Goal: Information Seeking & Learning: Learn about a topic

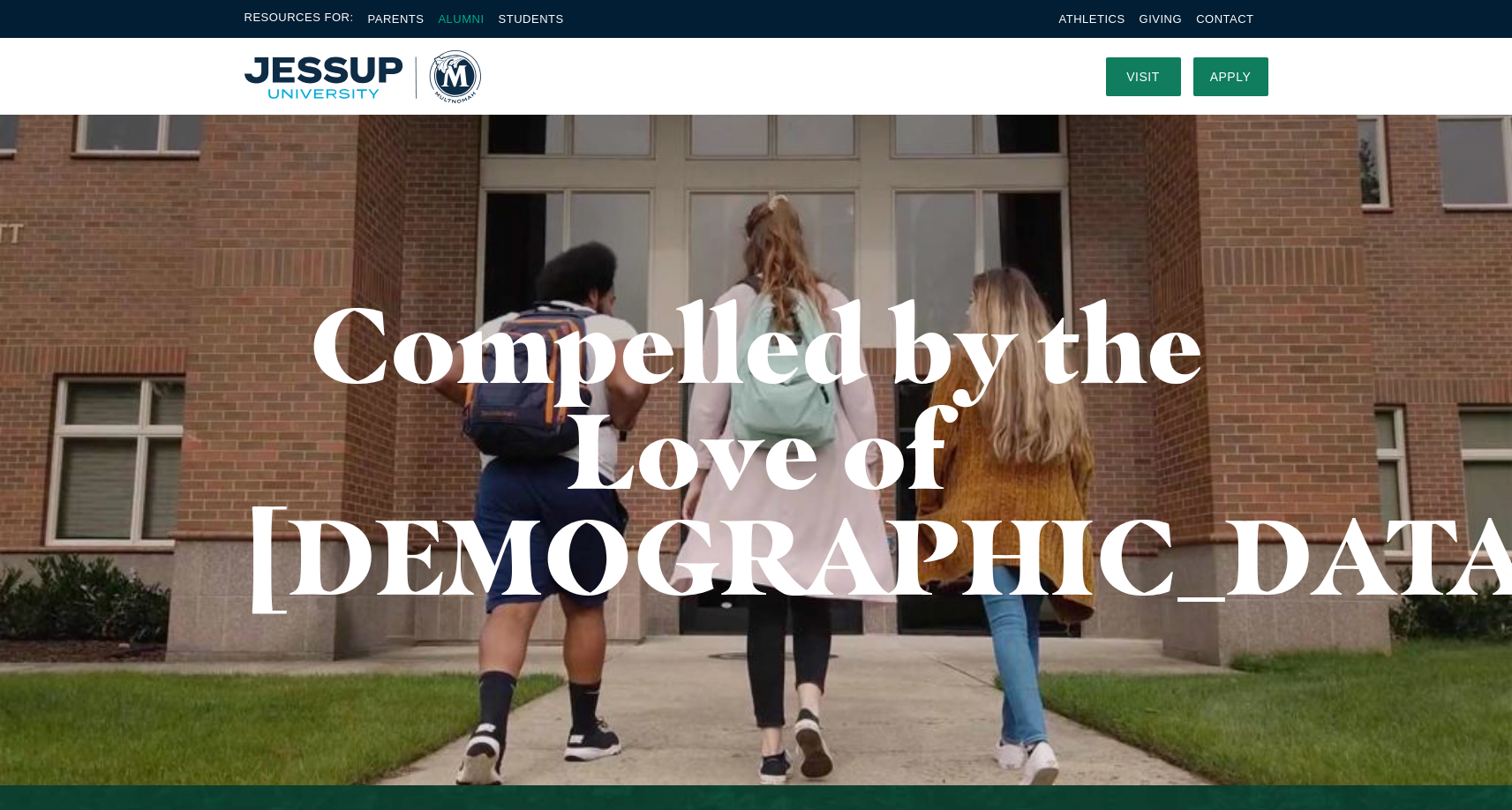
click at [464, 20] on link "Alumni" at bounding box center [461, 18] width 46 height 13
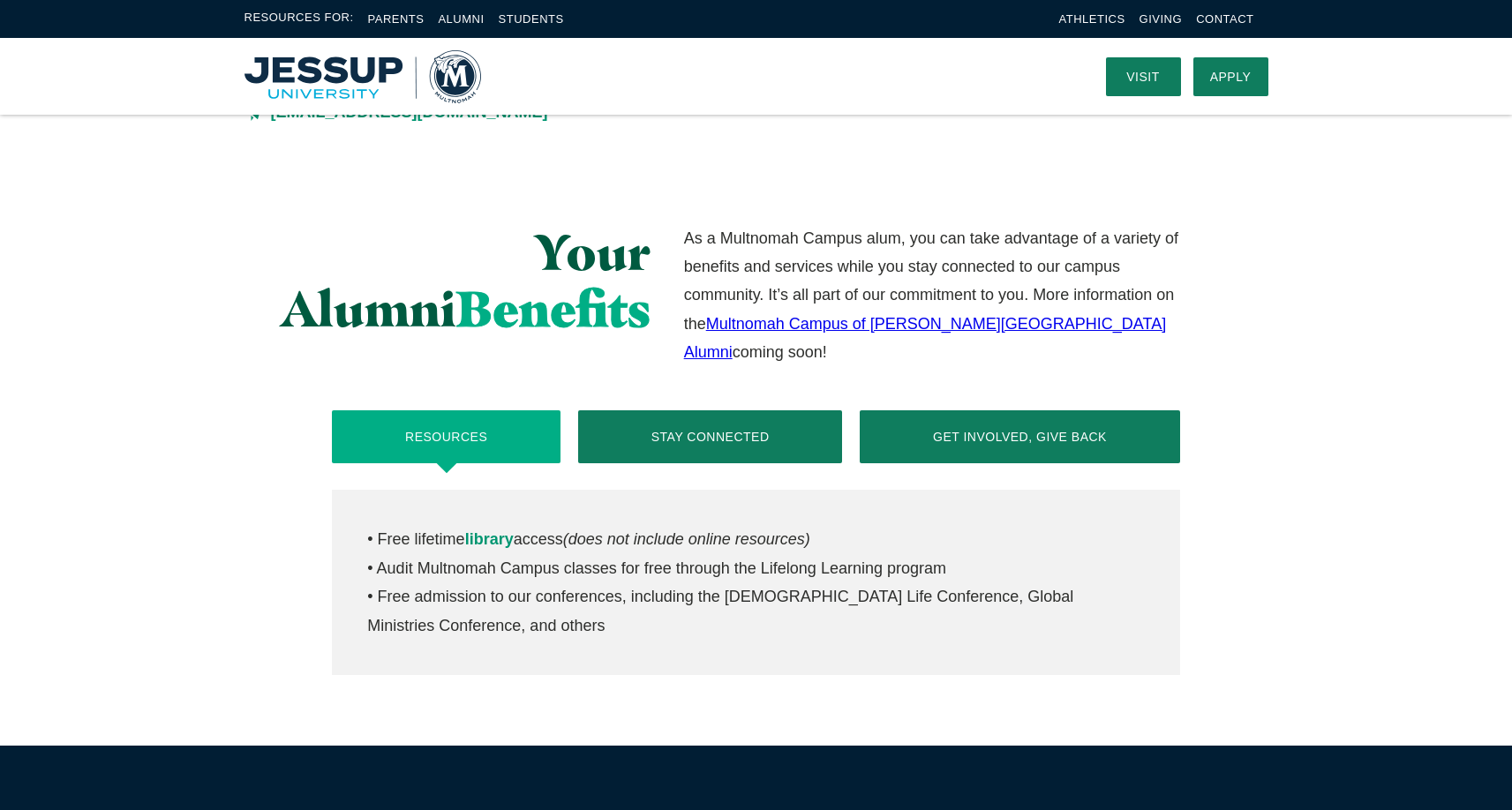
scroll to position [511, 0]
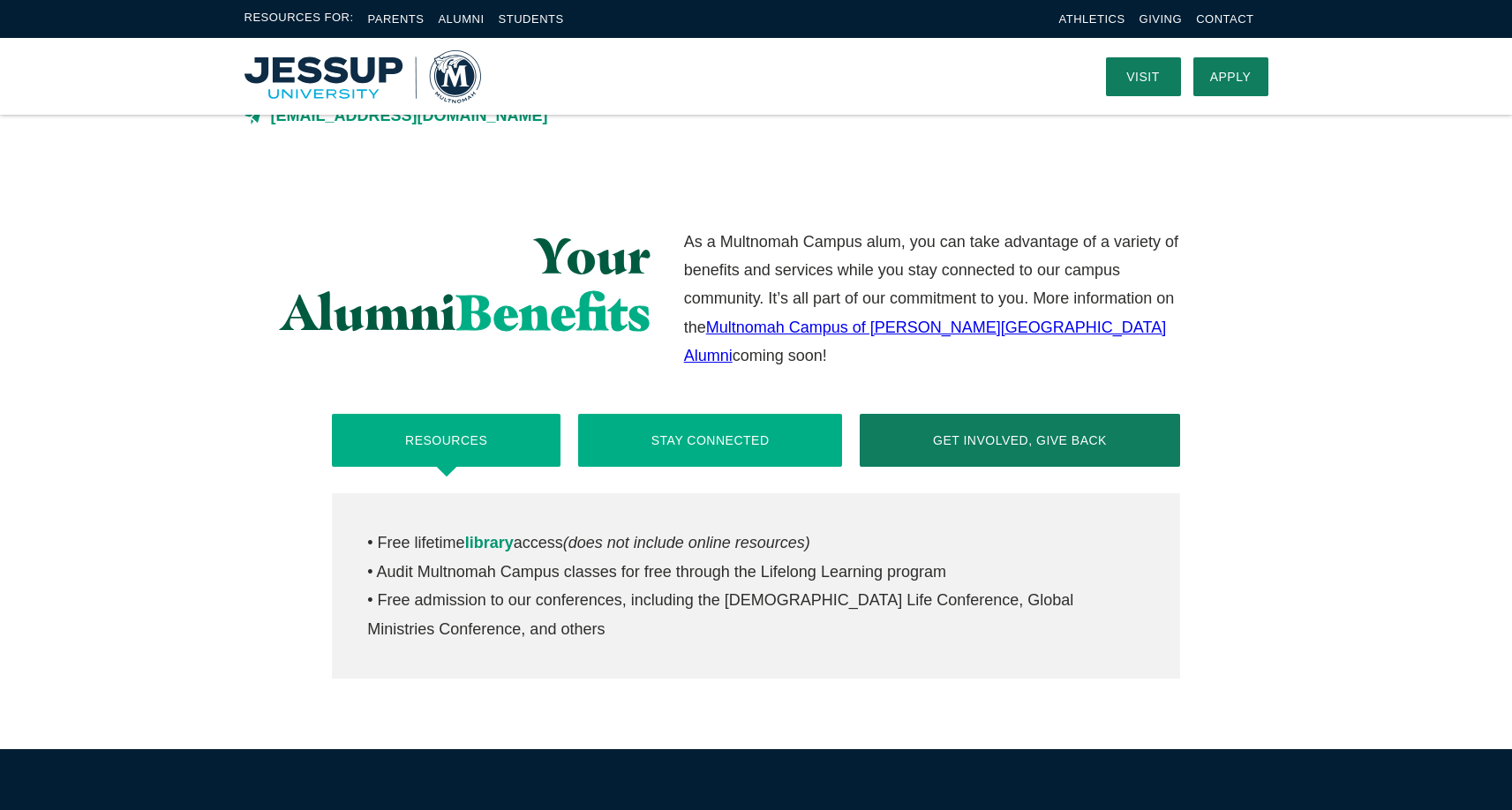
click at [654, 414] on button "Stay Connected" at bounding box center [710, 440] width 264 height 53
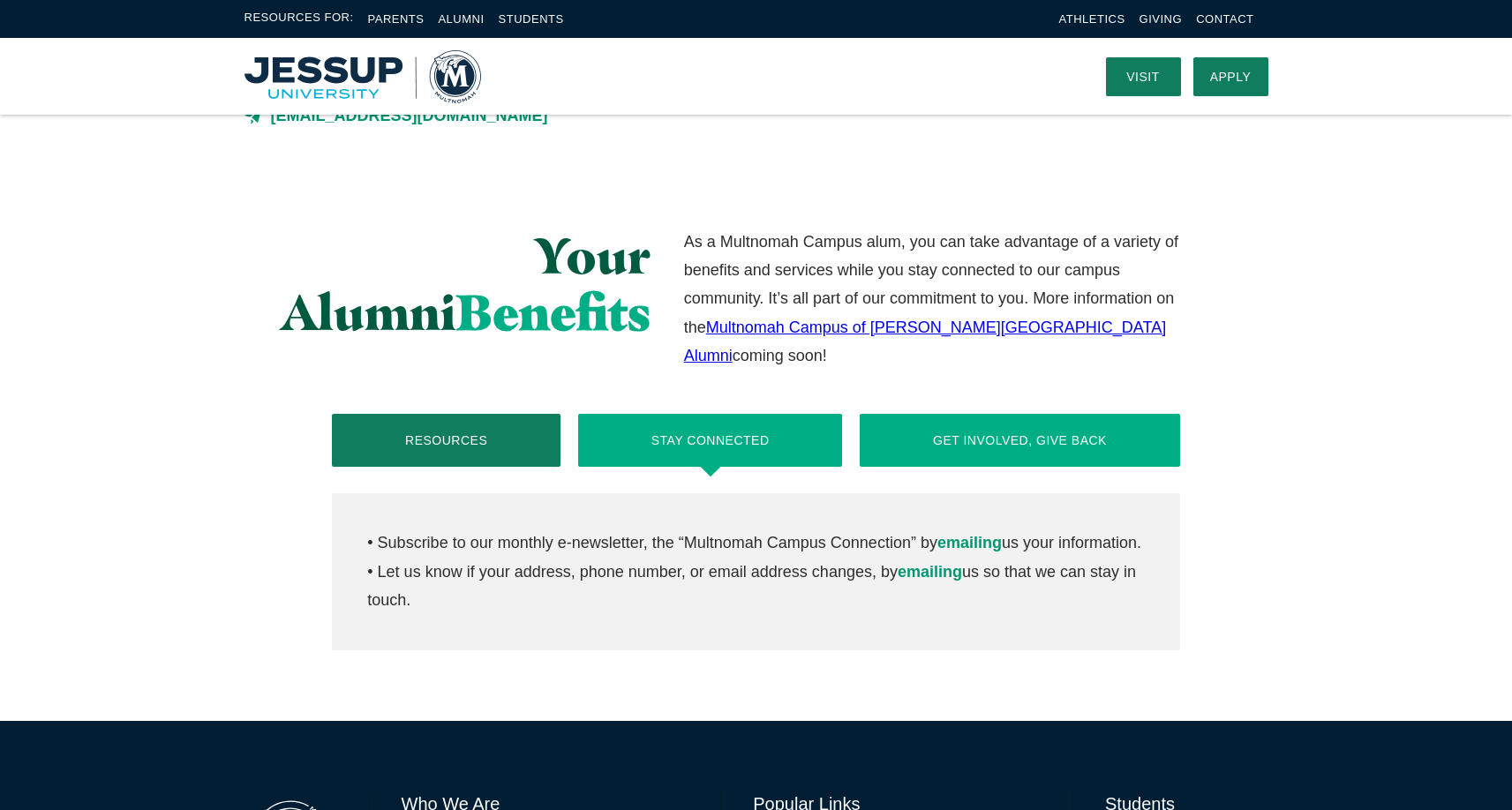
click at [962, 414] on button "Get Involved, Give Back" at bounding box center [1020, 440] width 320 height 53
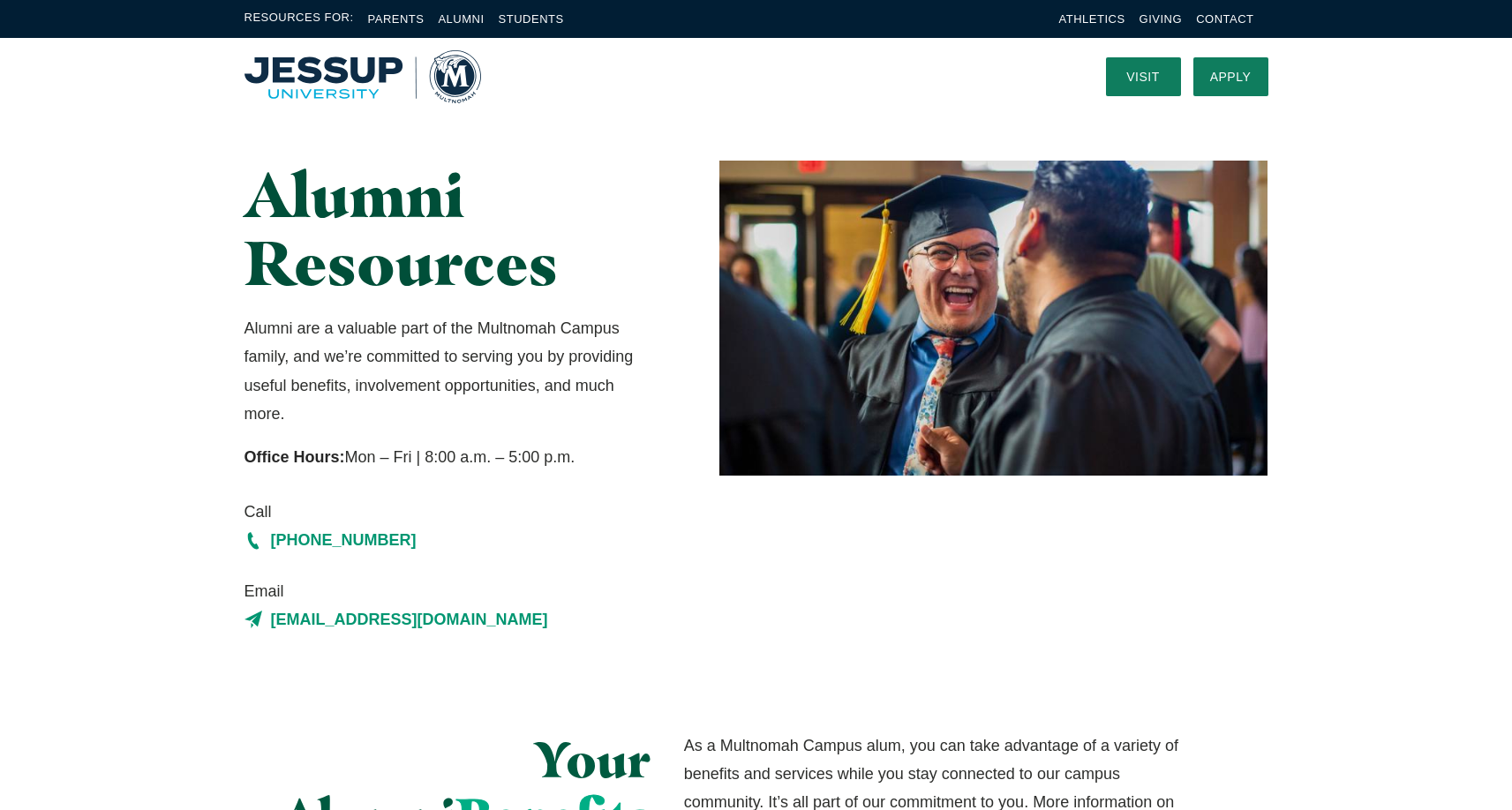
scroll to position [0, 0]
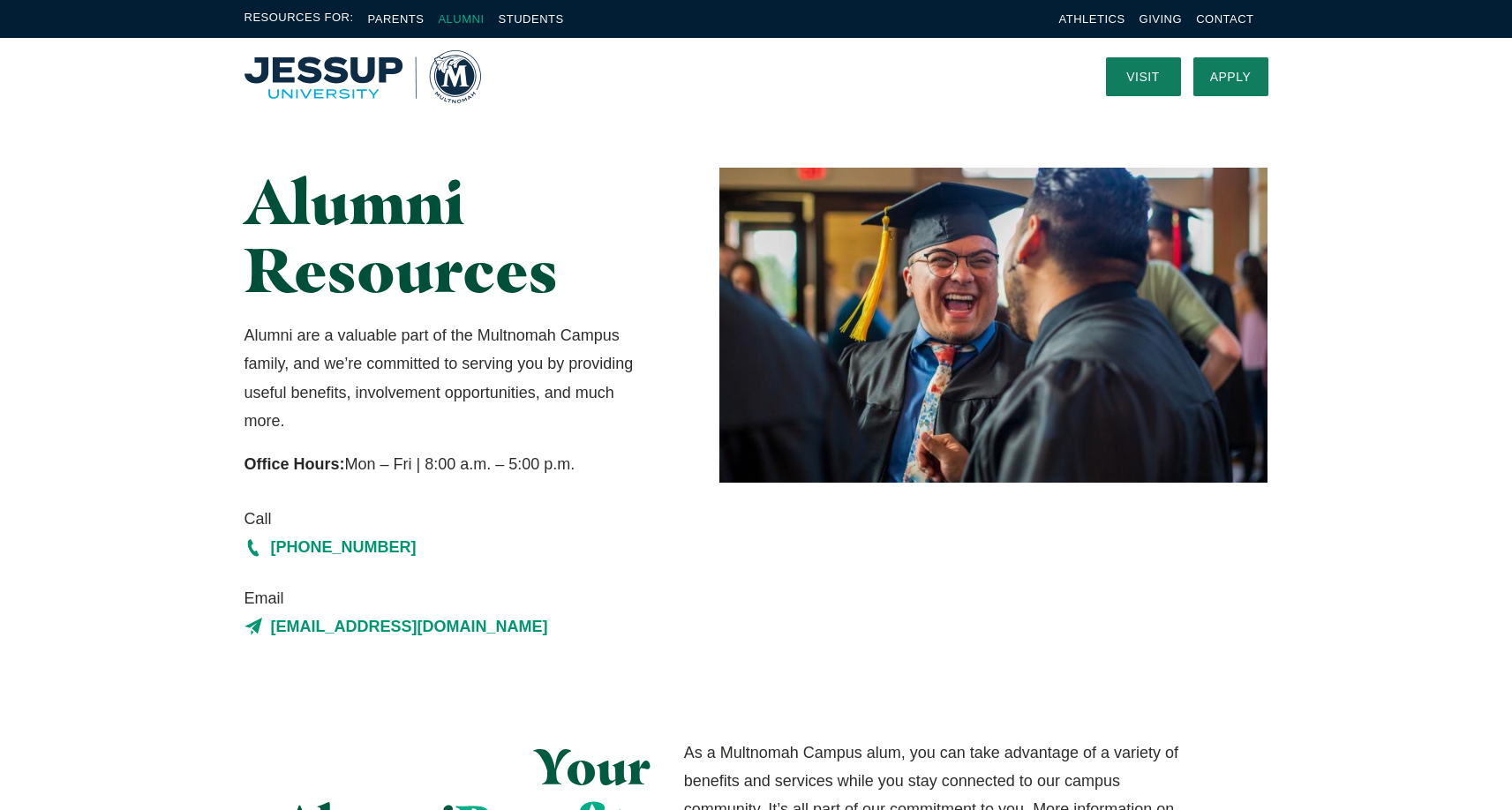
click at [461, 16] on link "Alumni" at bounding box center [461, 18] width 46 height 13
click at [333, 72] on img "Home" at bounding box center [362, 76] width 237 height 53
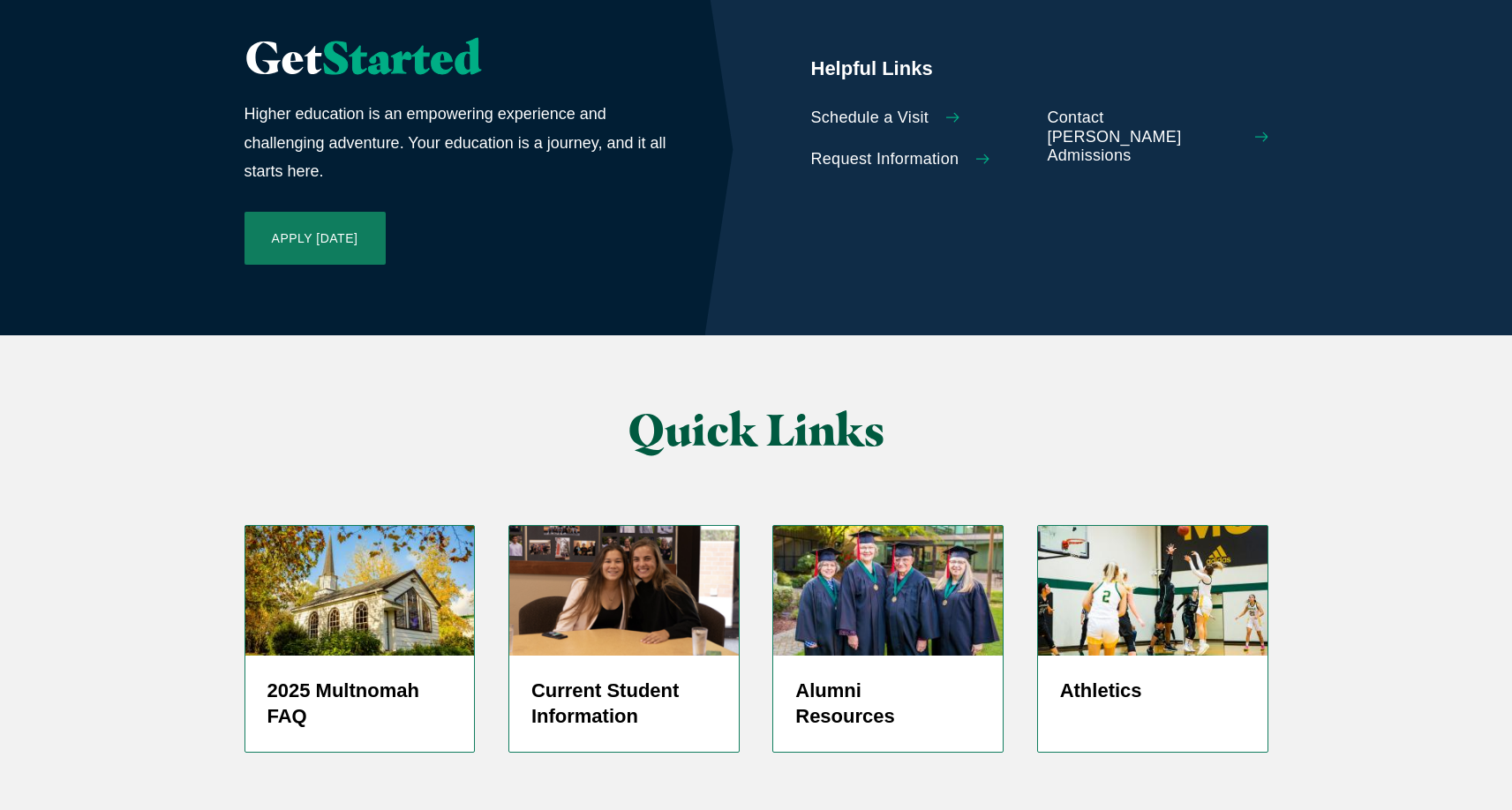
scroll to position [4088, 0]
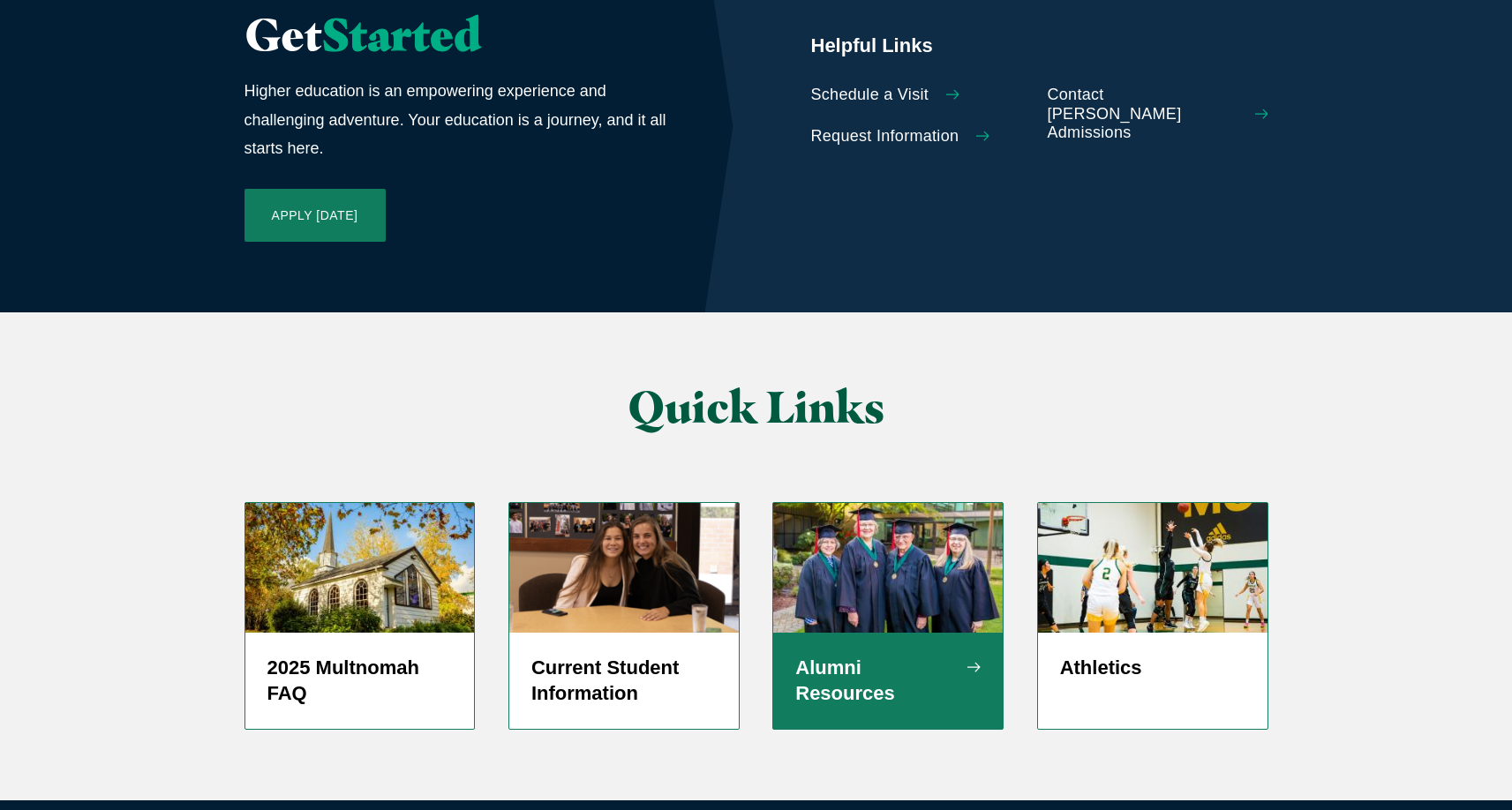
click at [857, 655] on h5 "Alumni Resources" at bounding box center [888, 681] width 185 height 53
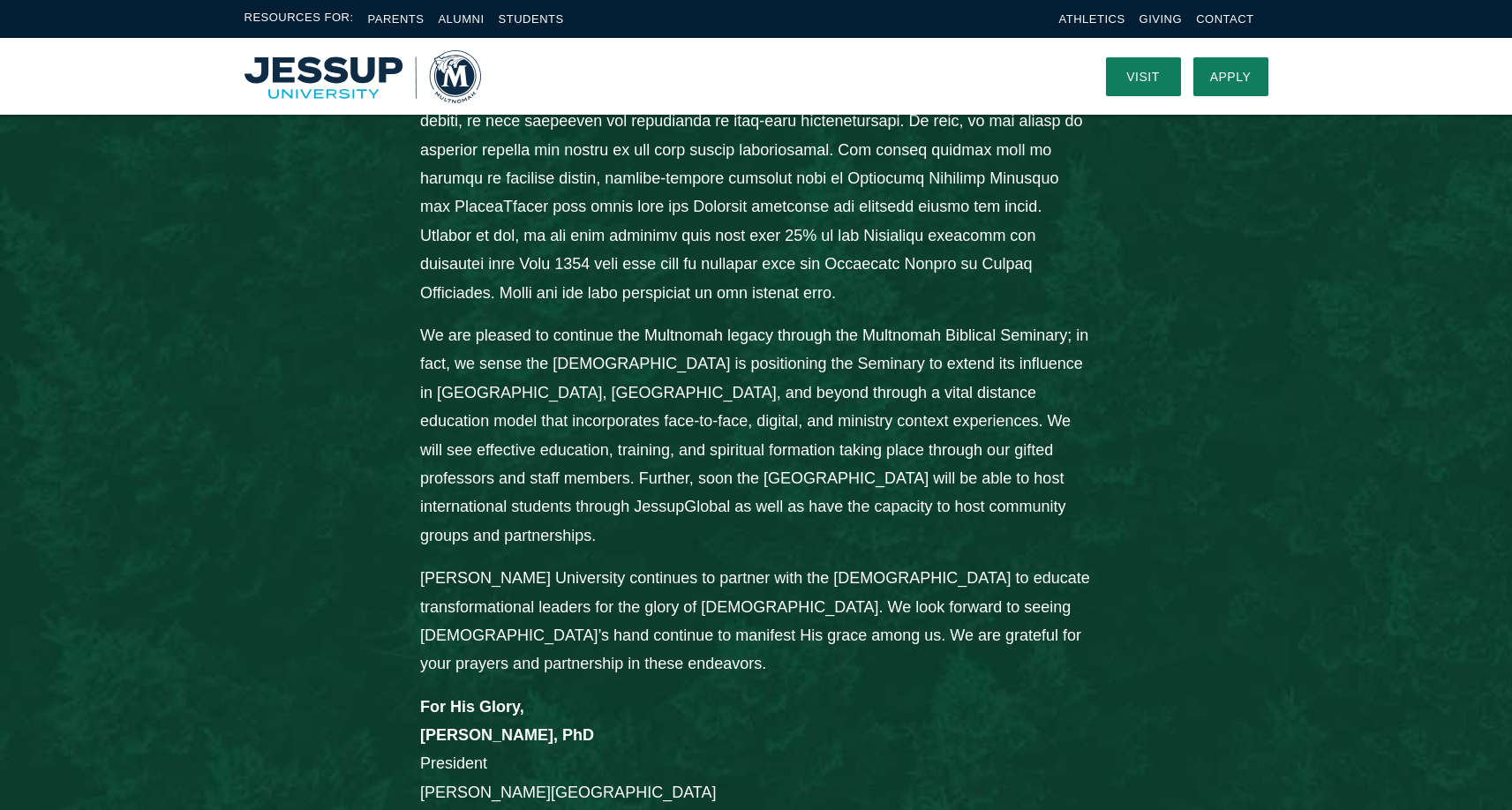
scroll to position [0, 0]
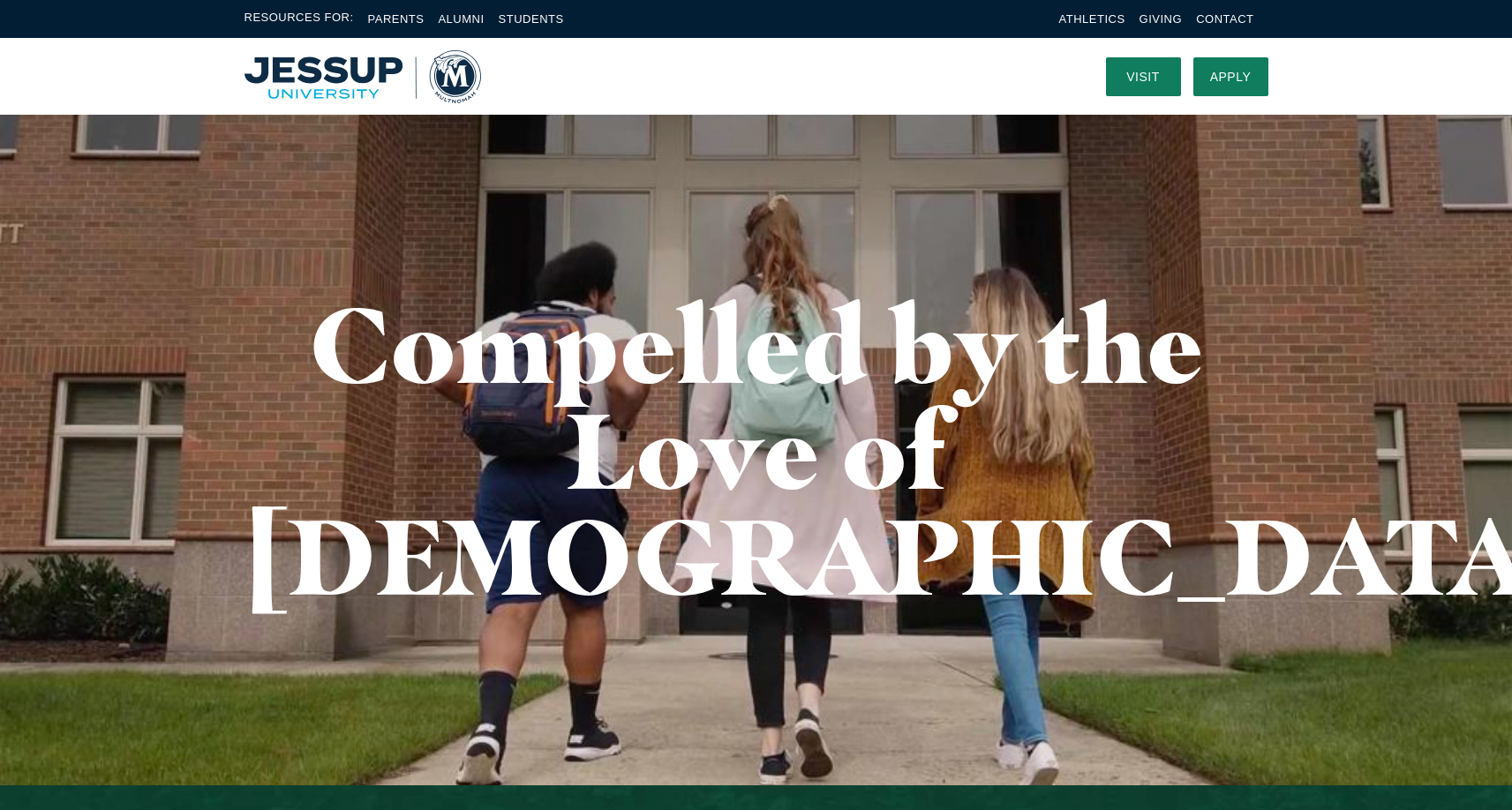
click at [455, 75] on img "Home" at bounding box center [362, 76] width 237 height 53
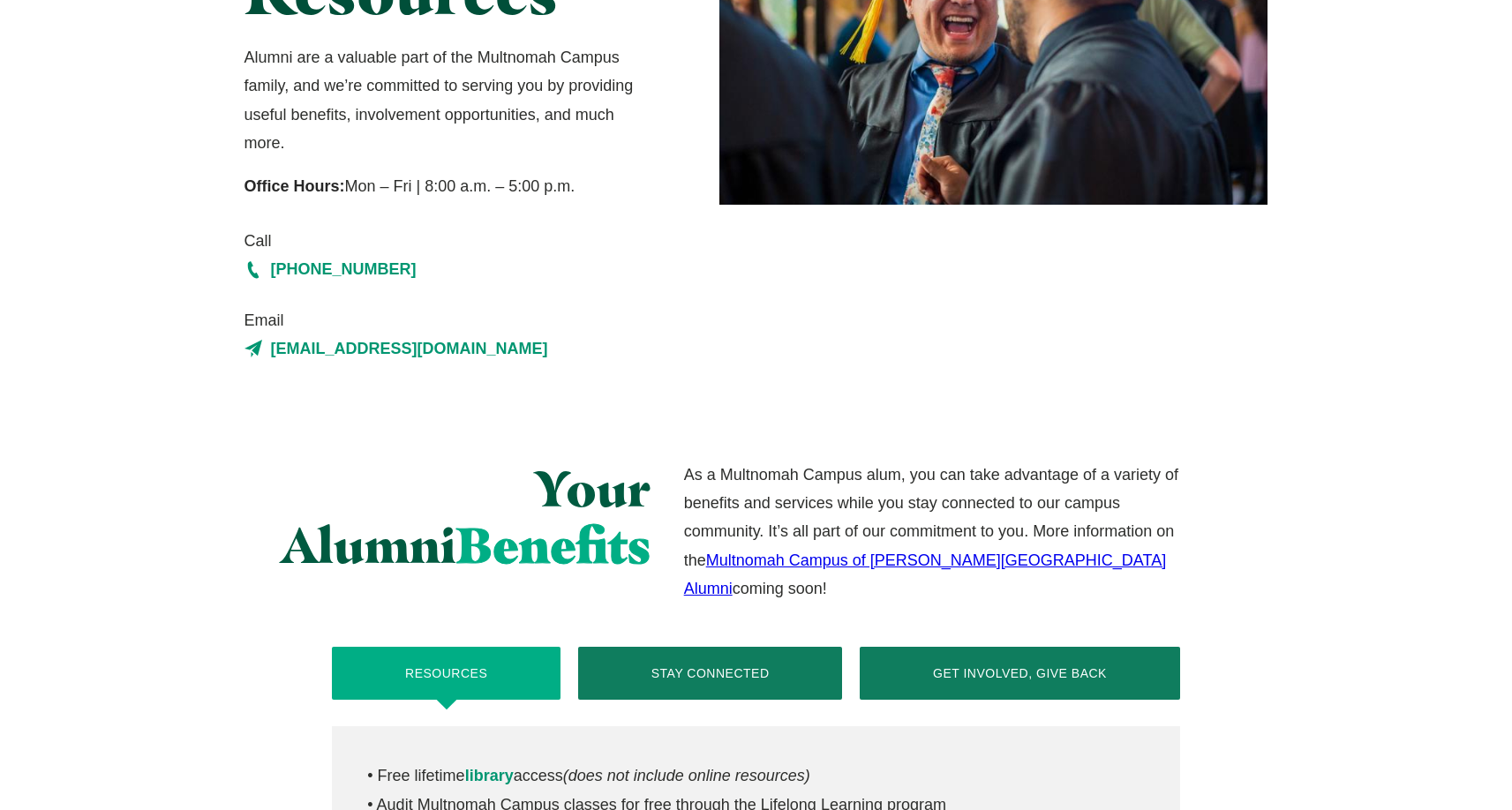
scroll to position [279, 0]
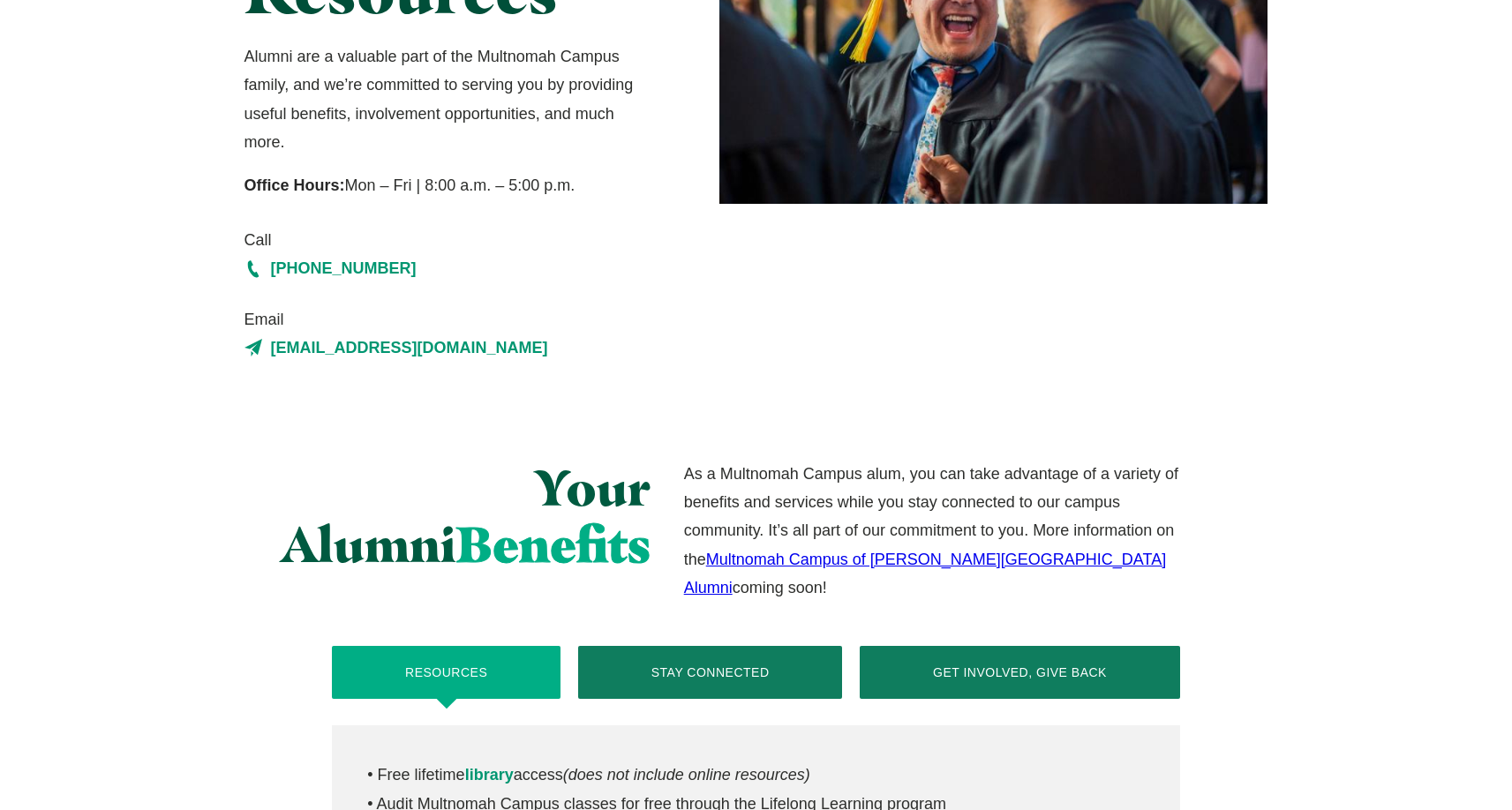
click at [738, 554] on link "Multnomah Campus of [PERSON_NAME][GEOGRAPHIC_DATA] Alumni" at bounding box center [926, 574] width 483 height 46
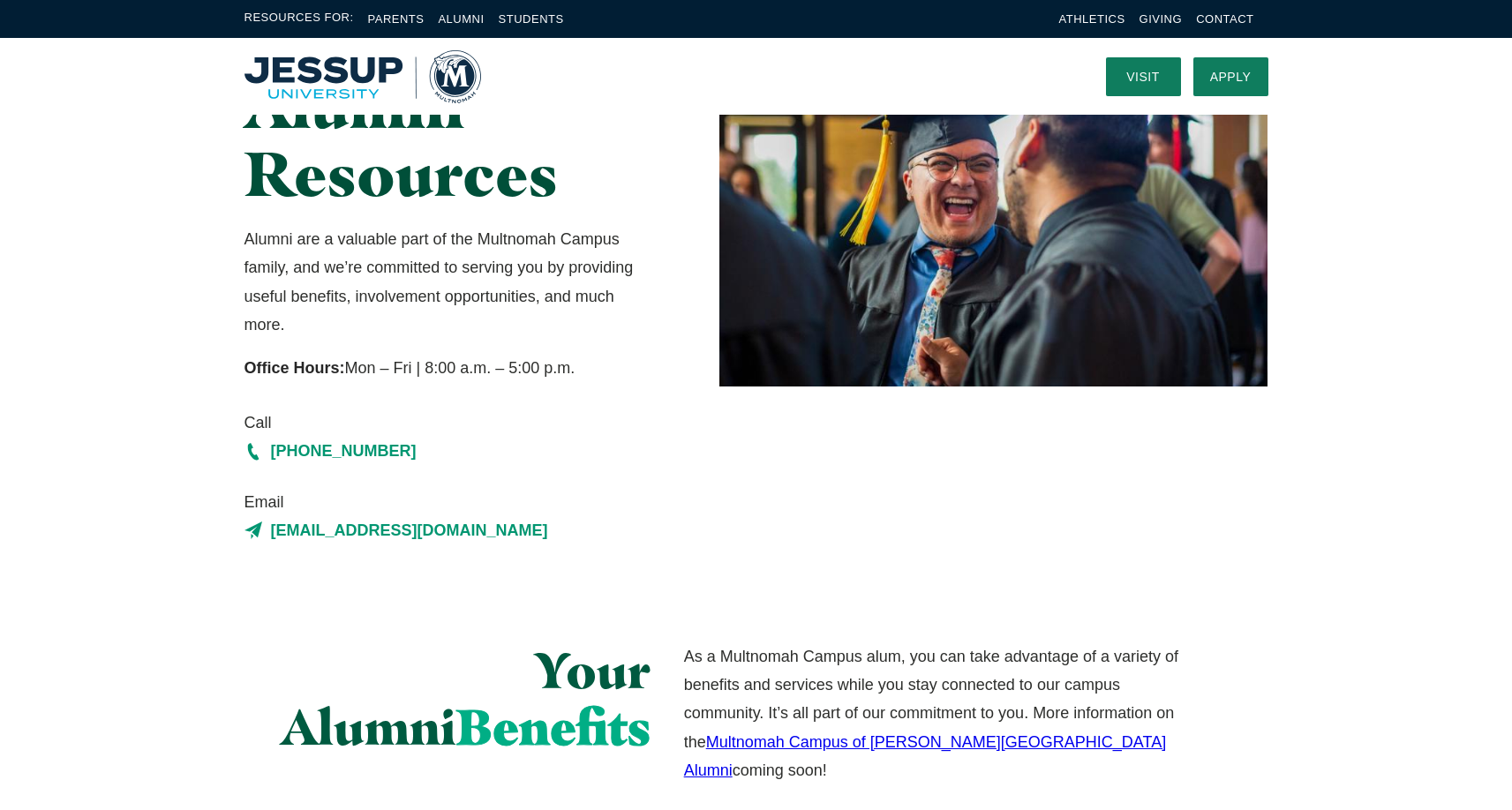
scroll to position [0, 0]
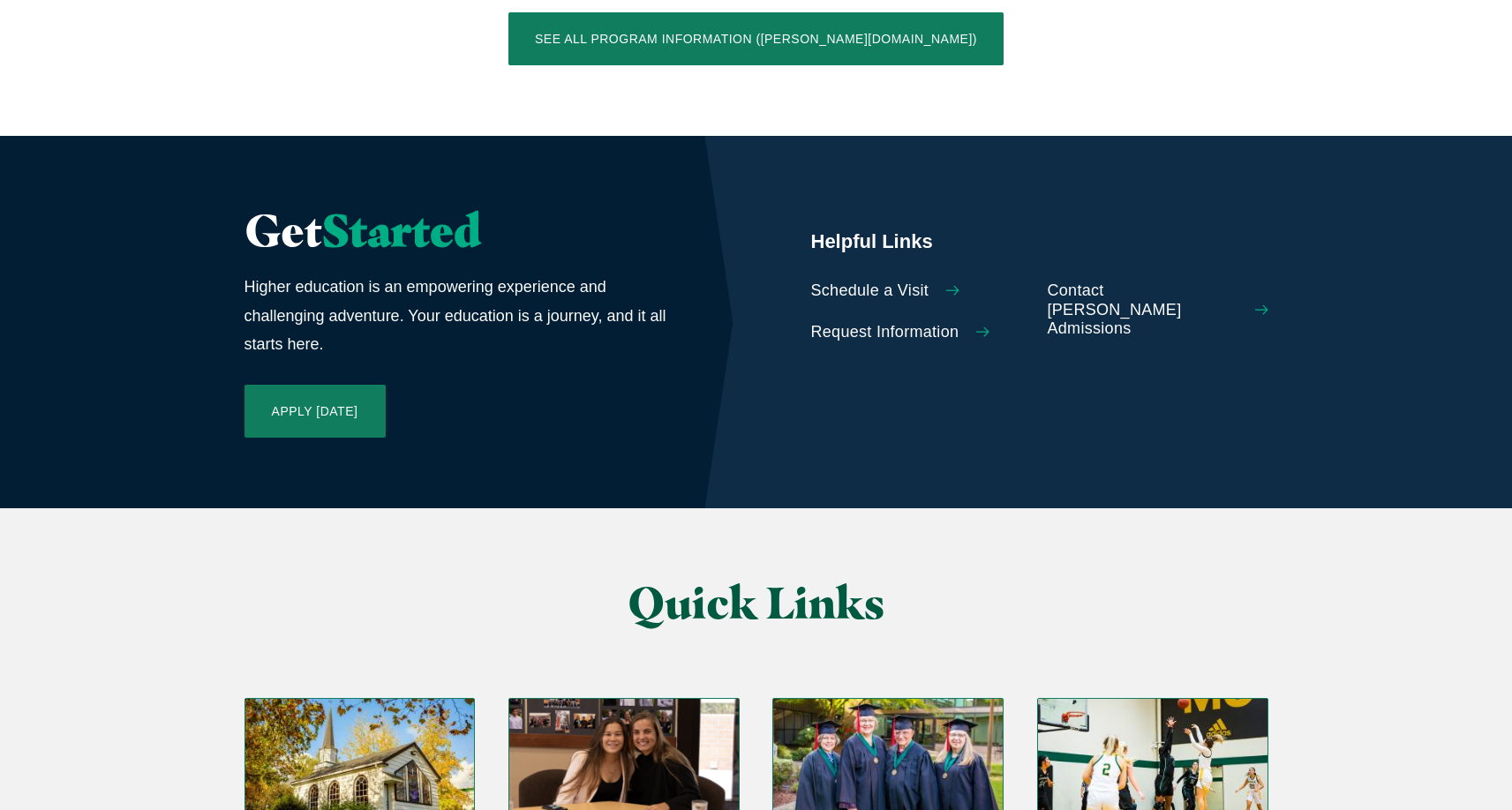
scroll to position [4189, 0]
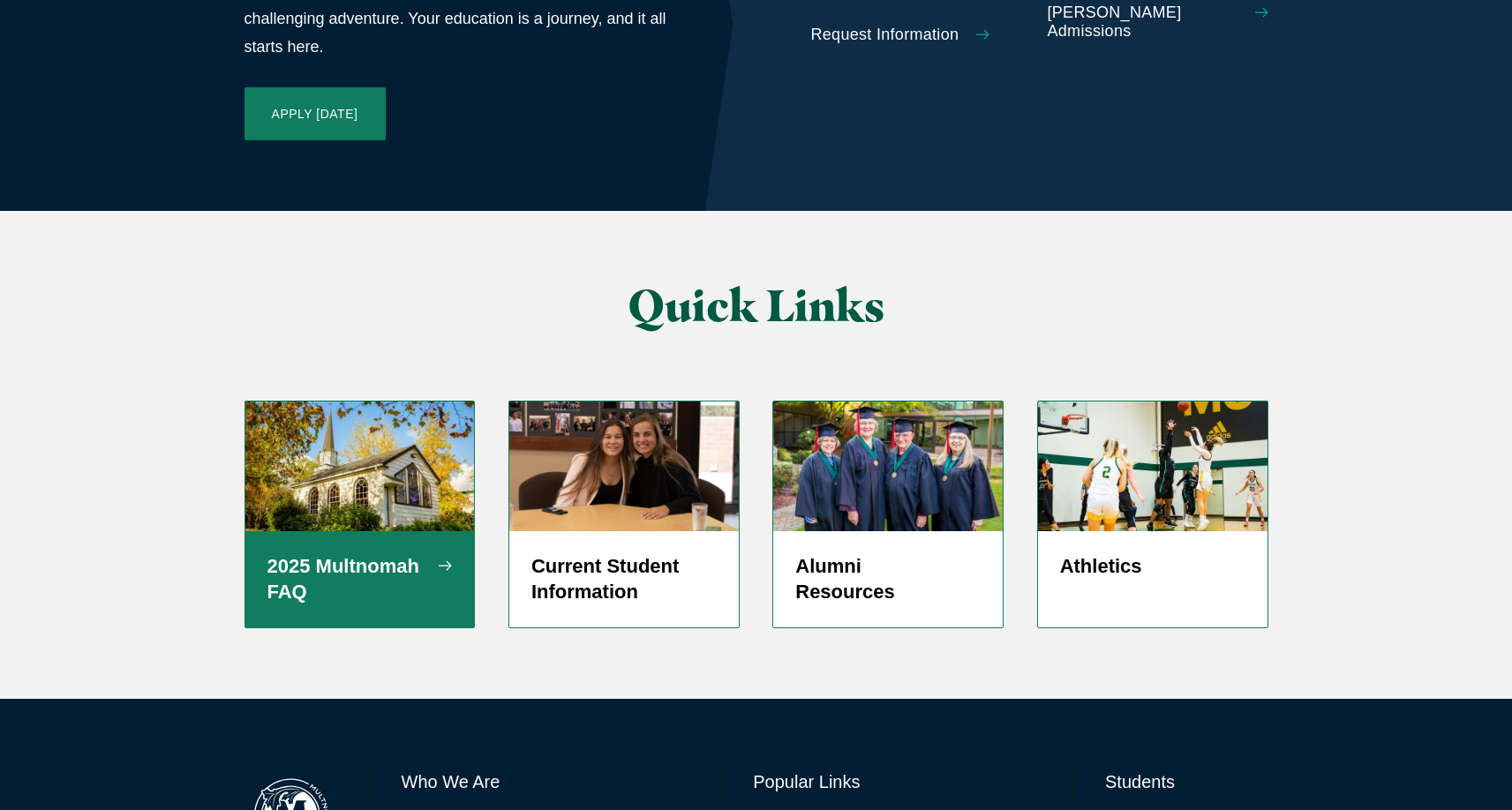
click at [315, 553] on h5 "2025 Multnomah FAQ" at bounding box center [360, 579] width 185 height 53
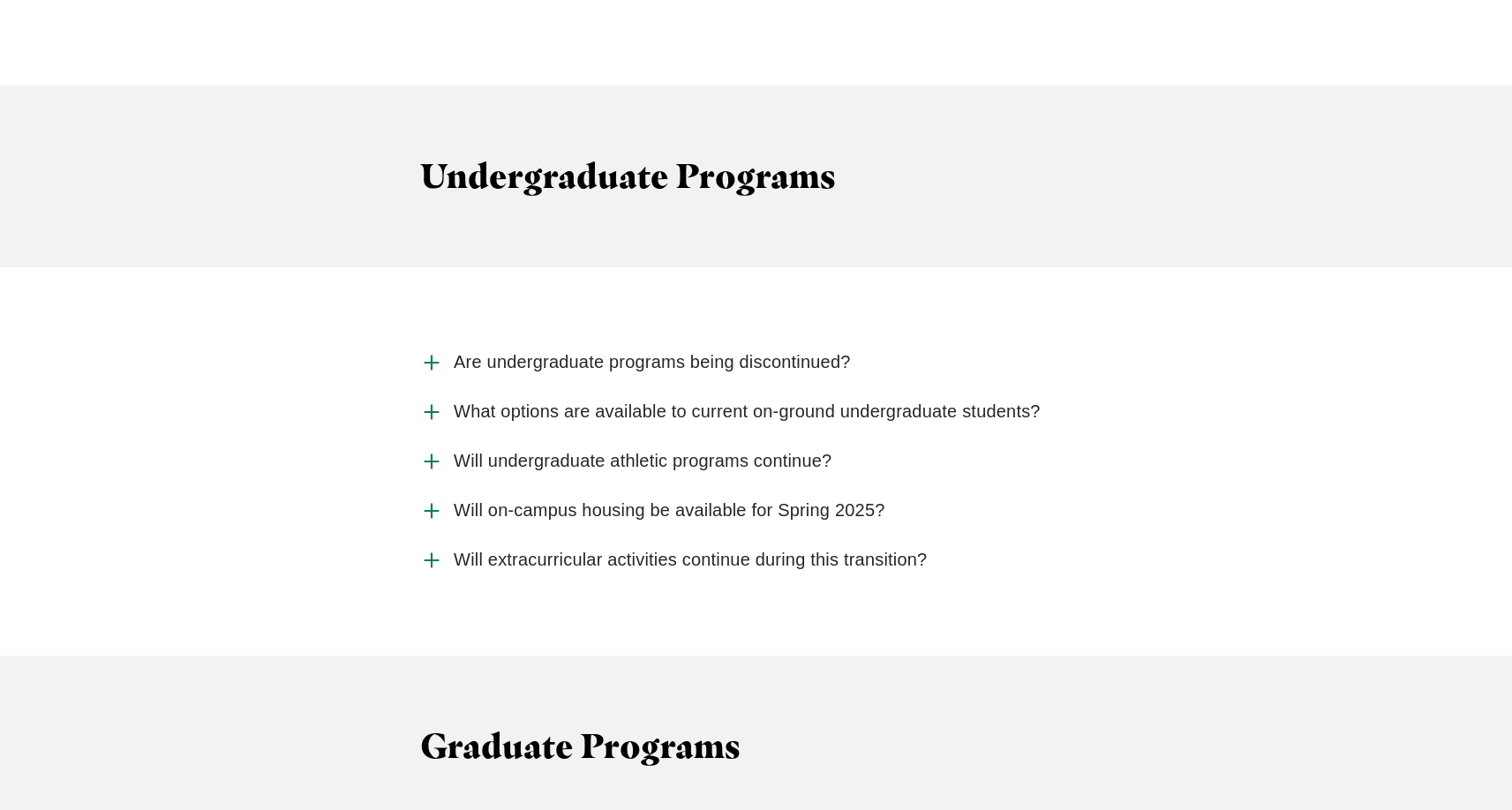
scroll to position [2357, 0]
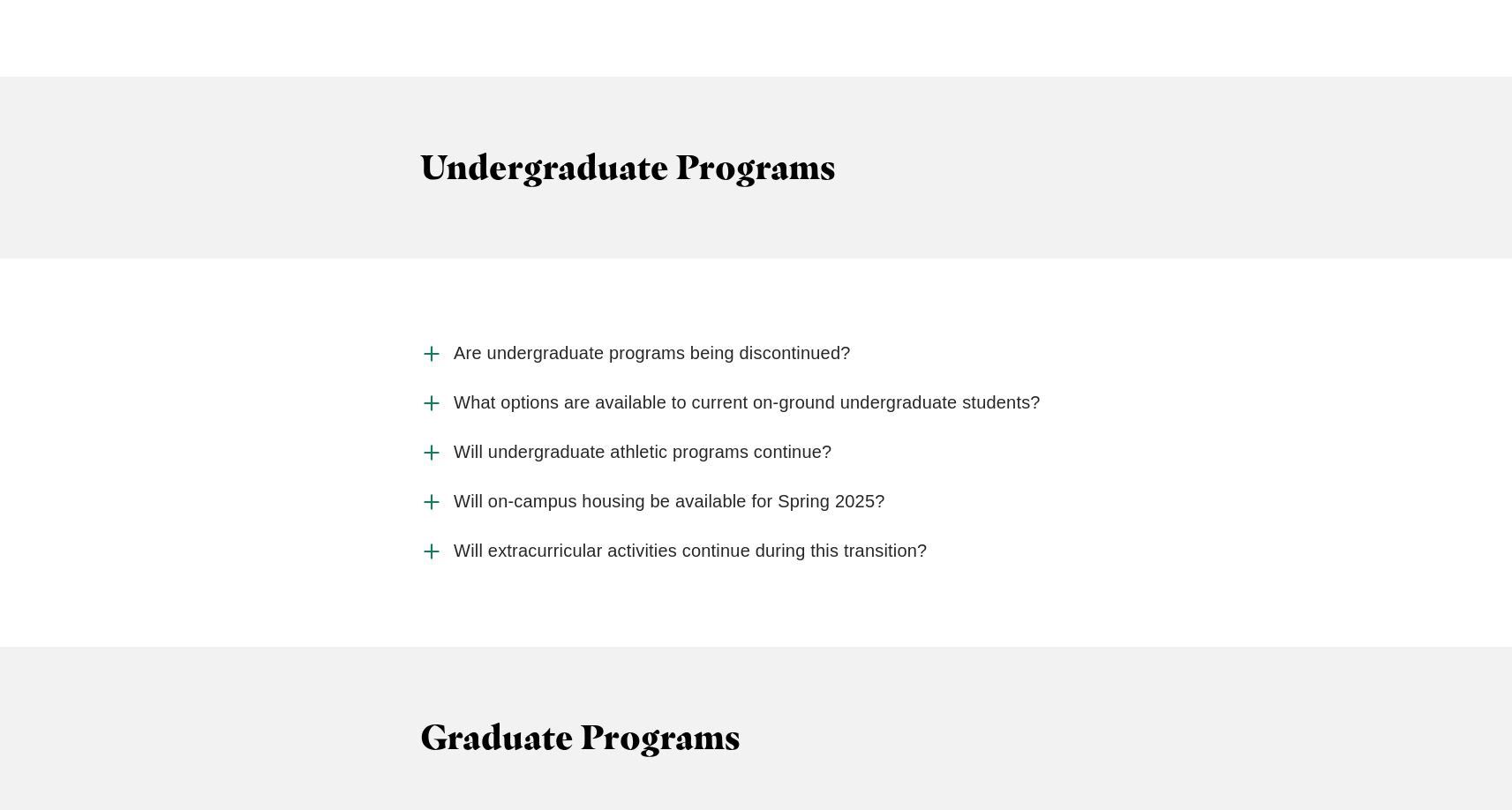
click at [431, 396] on use "Accordion" at bounding box center [431, 403] width 13 height 13
click at [0, 0] on input "What options are available to current on-ground undergraduate students?" at bounding box center [0, 0] width 0 height 0
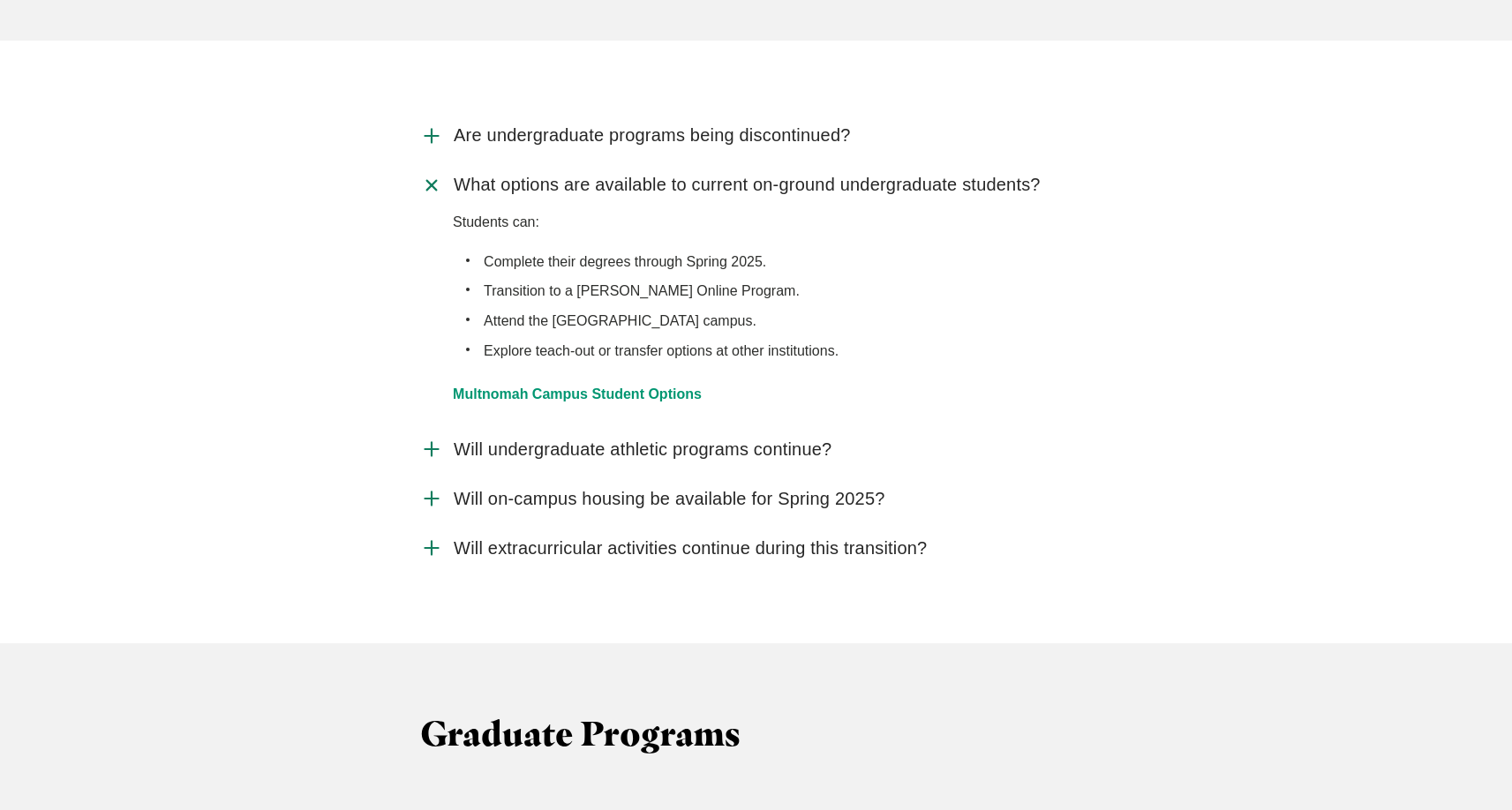
scroll to position [2576, 0]
click at [426, 437] on icon "Accordion" at bounding box center [431, 448] width 23 height 23
click at [0, 0] on input "Will undergraduate athletic programs continue?" at bounding box center [0, 0] width 0 height 0
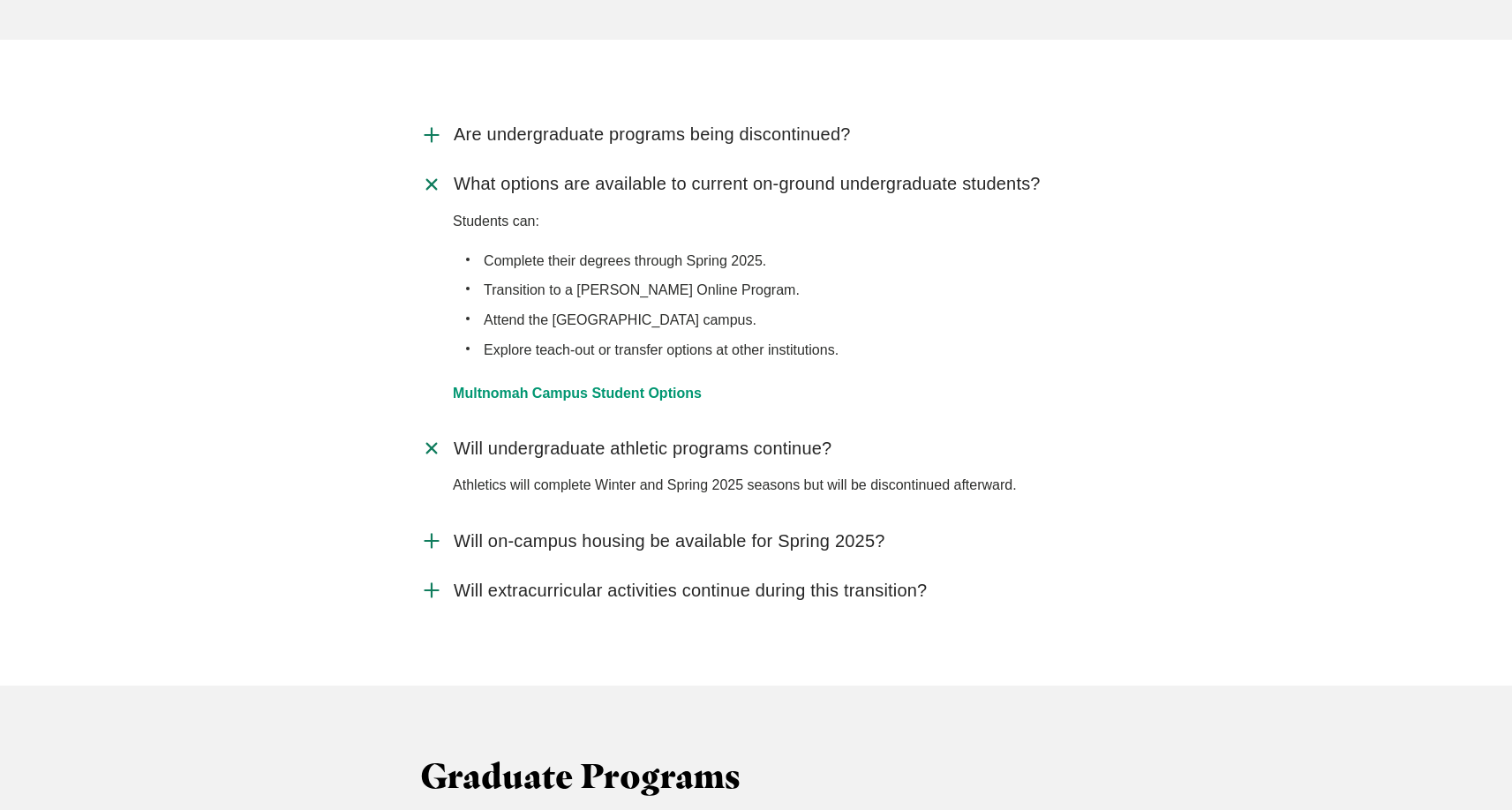
click at [428, 440] on use "Accordion" at bounding box center [431, 449] width 18 height 18
click at [0, 0] on input "Will undergraduate athletic programs continue?" at bounding box center [0, 0] width 0 height 0
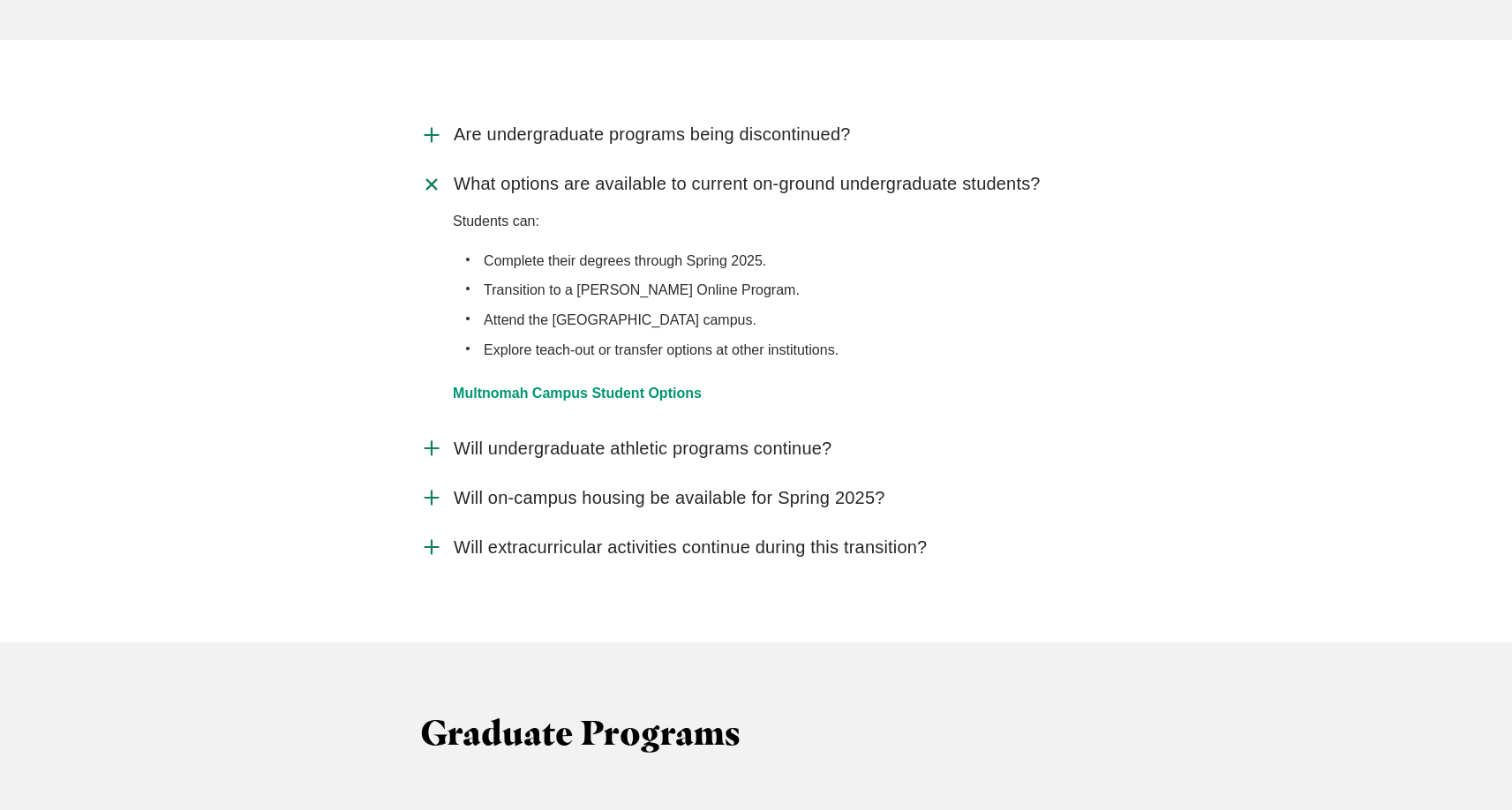
click at [434, 487] on icon "Accordion" at bounding box center [431, 498] width 23 height 23
click at [0, 0] on input "Will on-campus housing be available for Spring 2025?" at bounding box center [0, 0] width 0 height 0
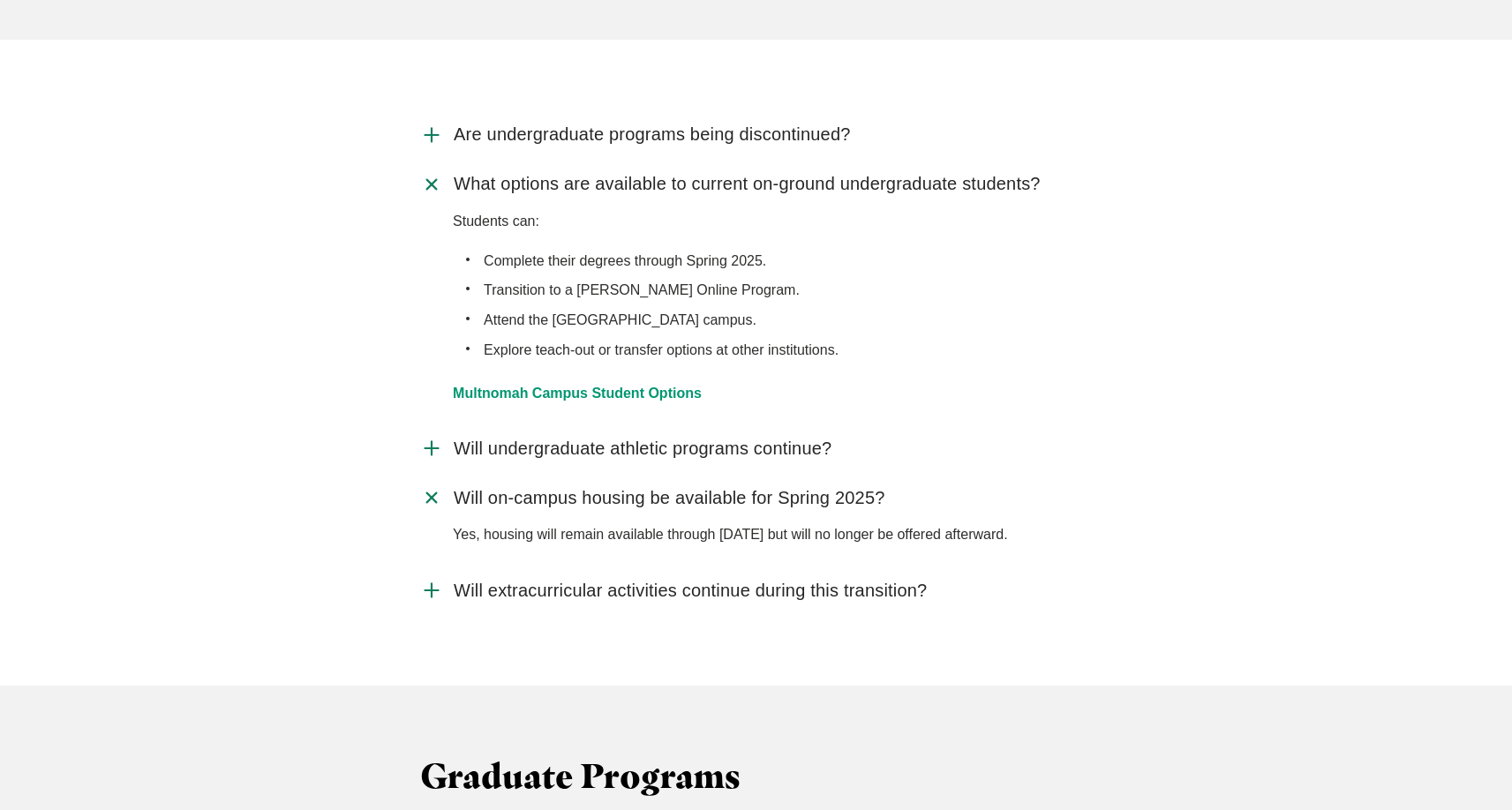
click at [434, 482] on icon "Accordion" at bounding box center [431, 498] width 32 height 32
click at [0, 0] on input "Will on-campus housing be available for Spring 2025?" at bounding box center [0, 0] width 0 height 0
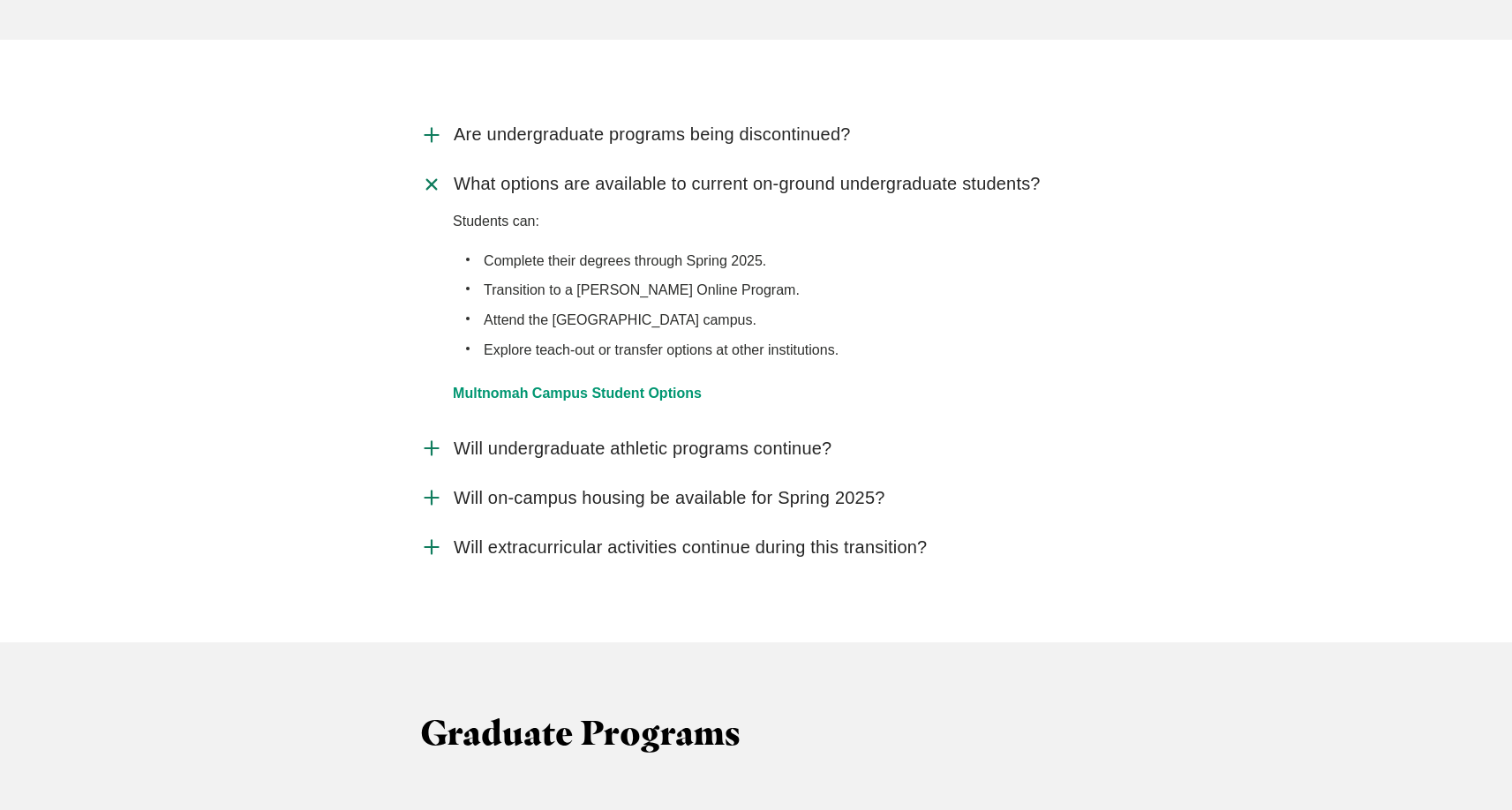
click at [427, 535] on icon "Accordion" at bounding box center [431, 546] width 23 height 23
click at [0, 0] on input "Will extracurricular activities continue during this transition?" at bounding box center [0, 0] width 0 height 0
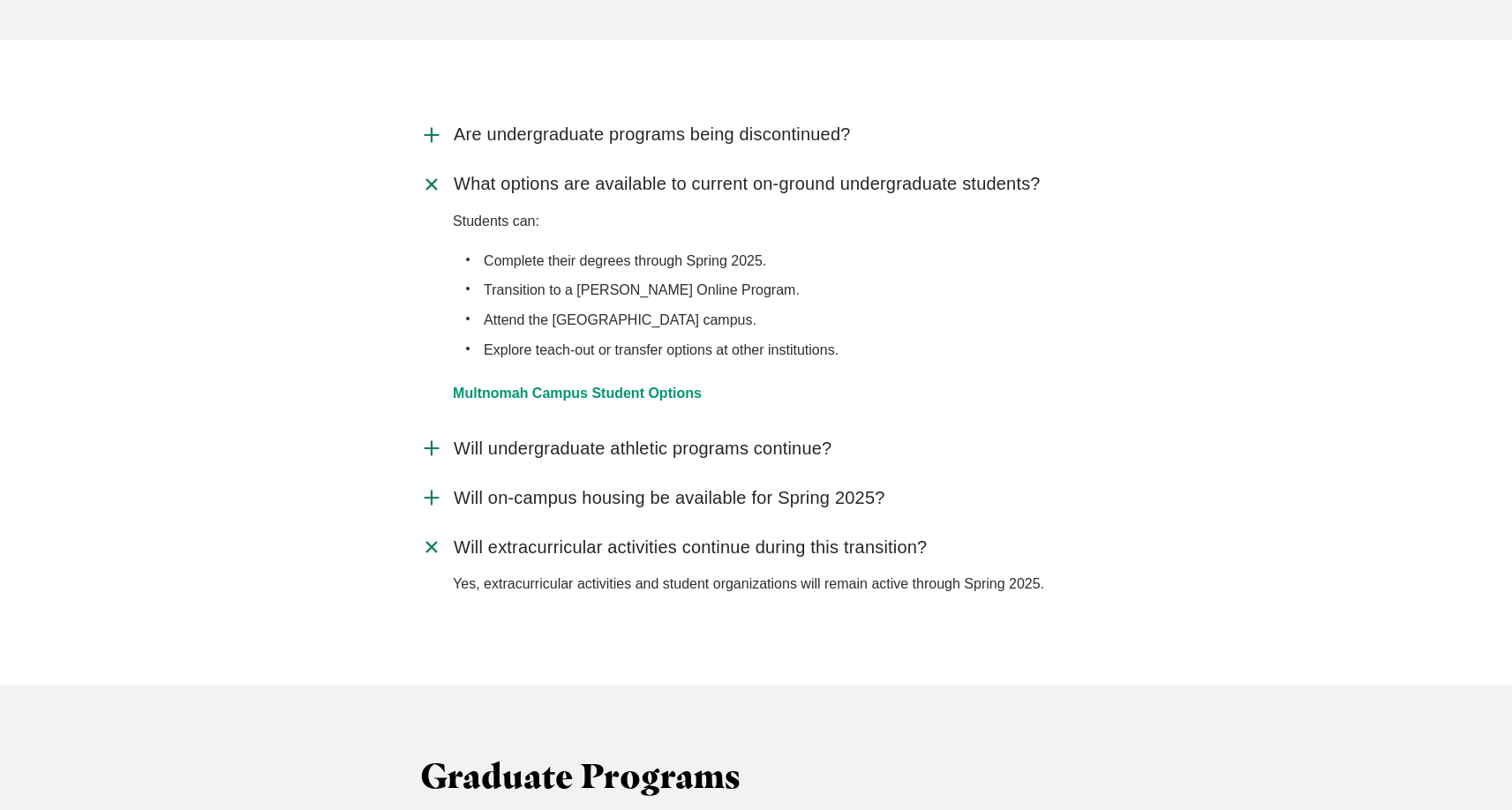
click at [426, 532] on icon "Accordion" at bounding box center [431, 547] width 32 height 32
click at [0, 0] on input "Will extracurricular activities continue during this transition?" at bounding box center [0, 0] width 0 height 0
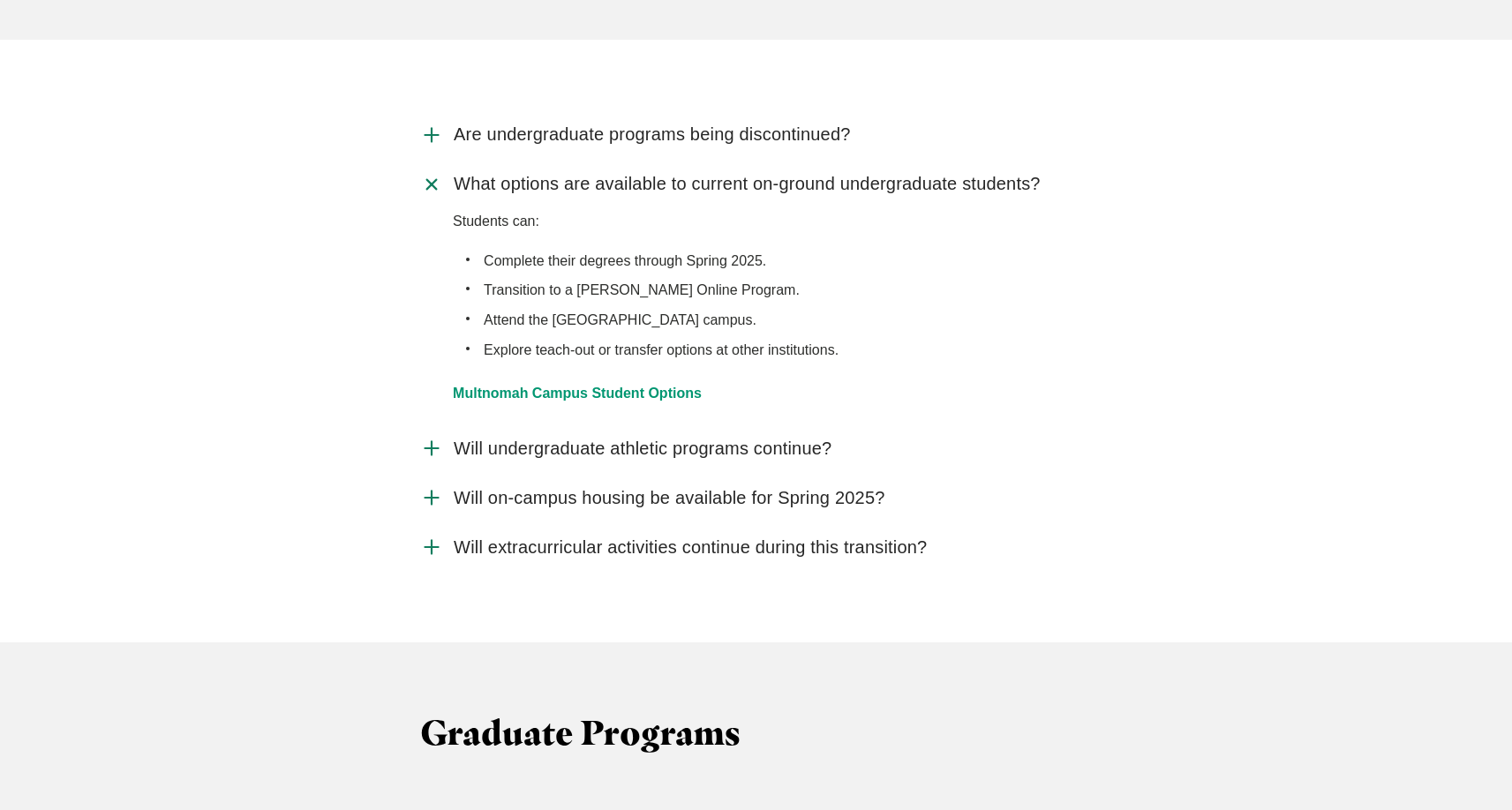
click at [429, 168] on icon "Accordion" at bounding box center [431, 183] width 32 height 32
click at [0, 0] on input "What options are available to current on-ground undergraduate students?" at bounding box center [0, 0] width 0 height 0
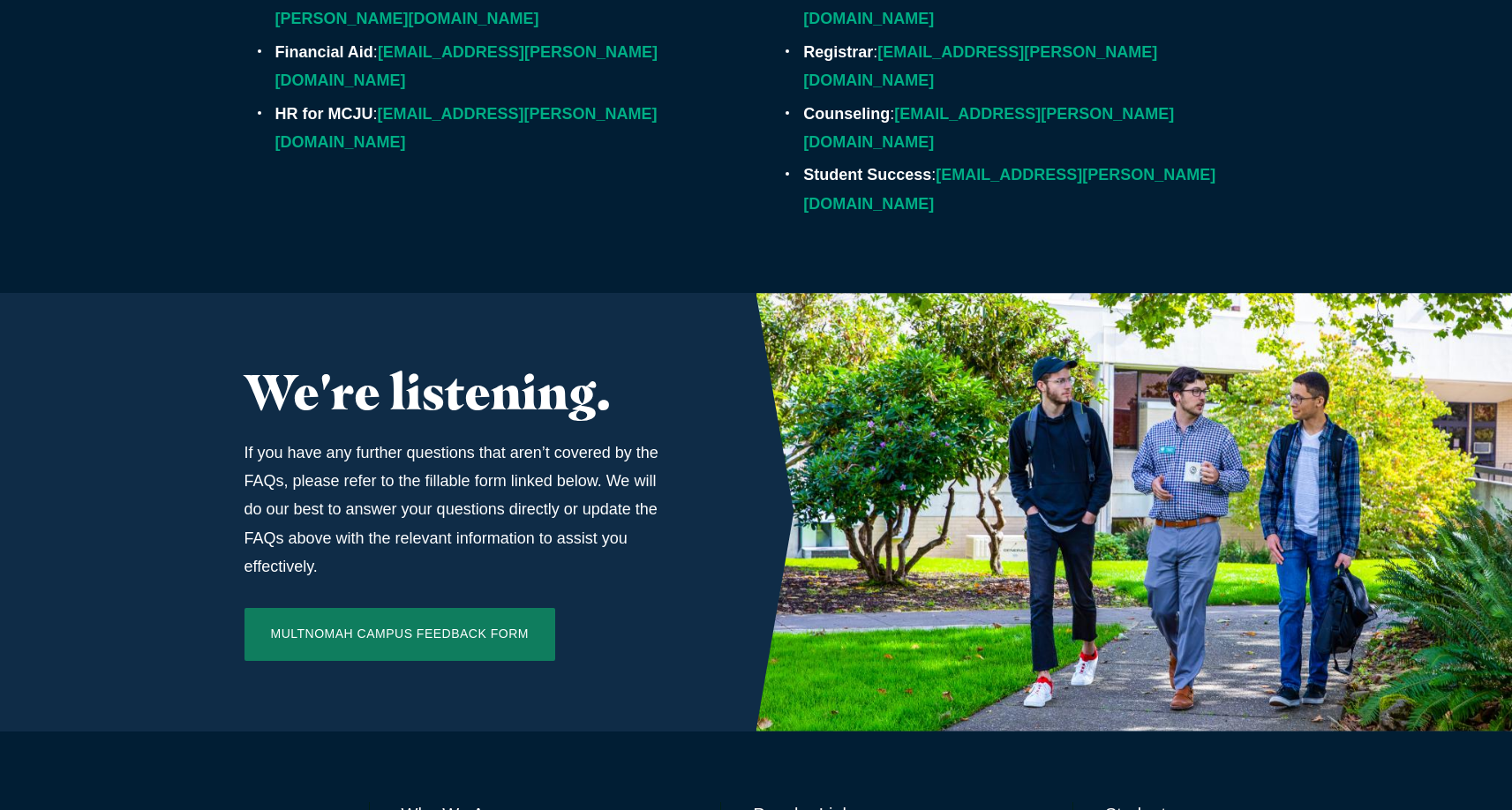
scroll to position [5666, 0]
